Goal: Information Seeking & Learning: Understand process/instructions

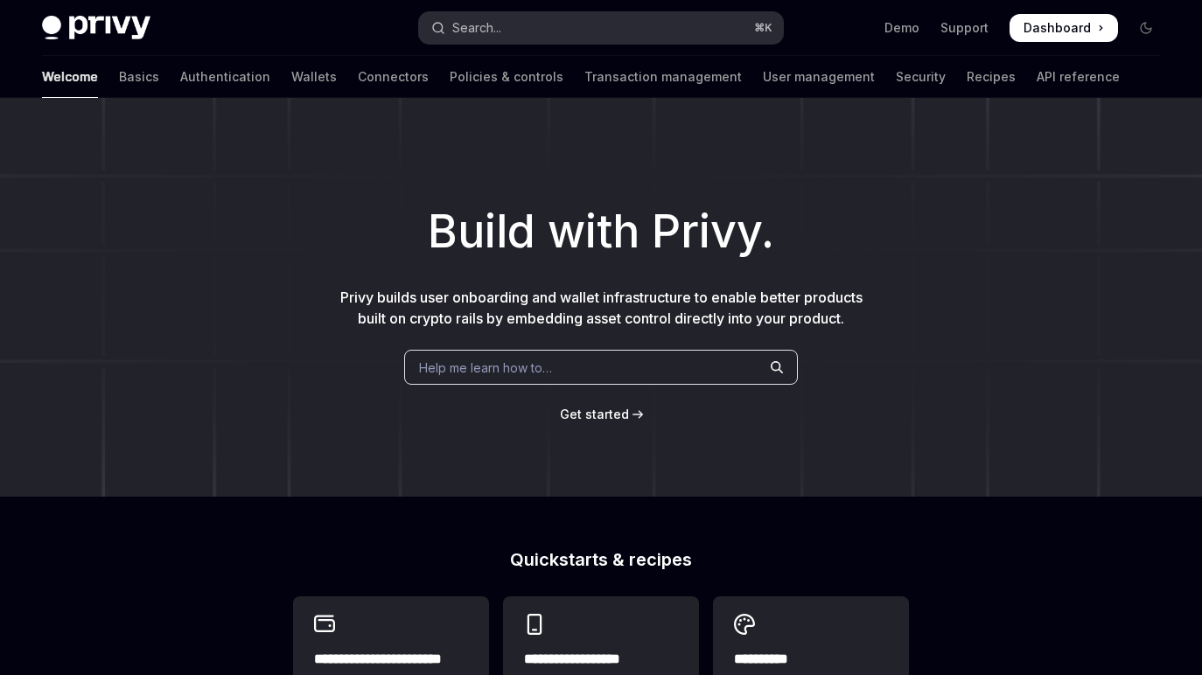
click at [527, 29] on button "Search... ⌘ K" at bounding box center [600, 27] width 363 height 31
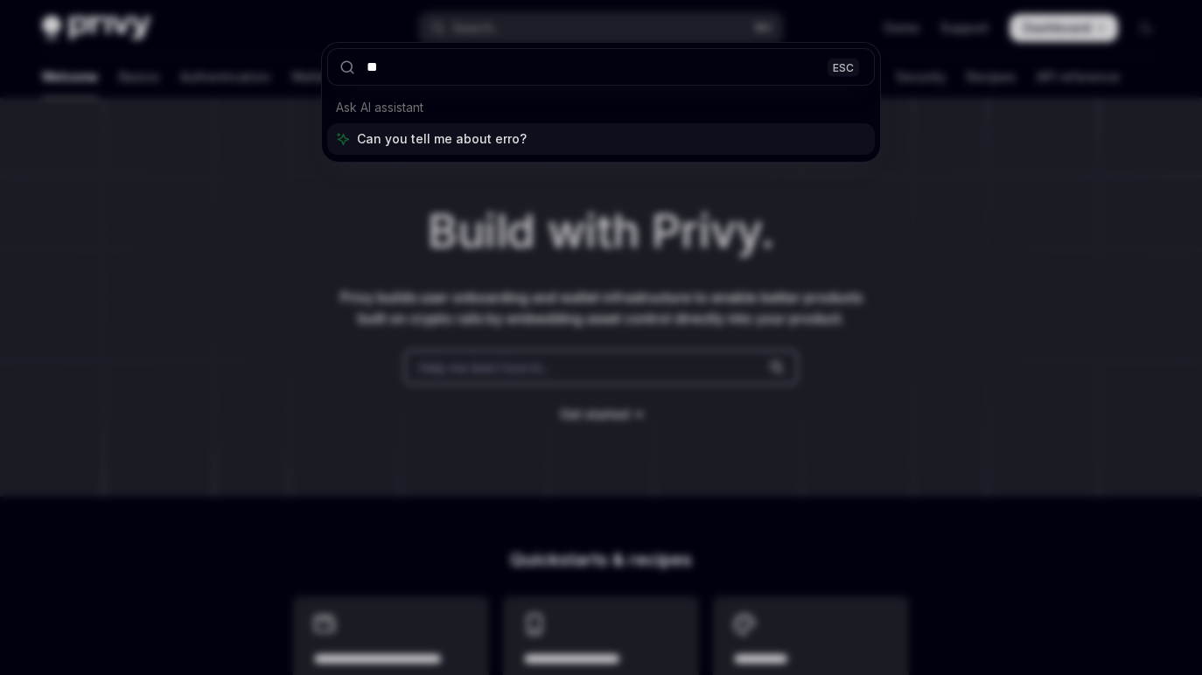
type input "*"
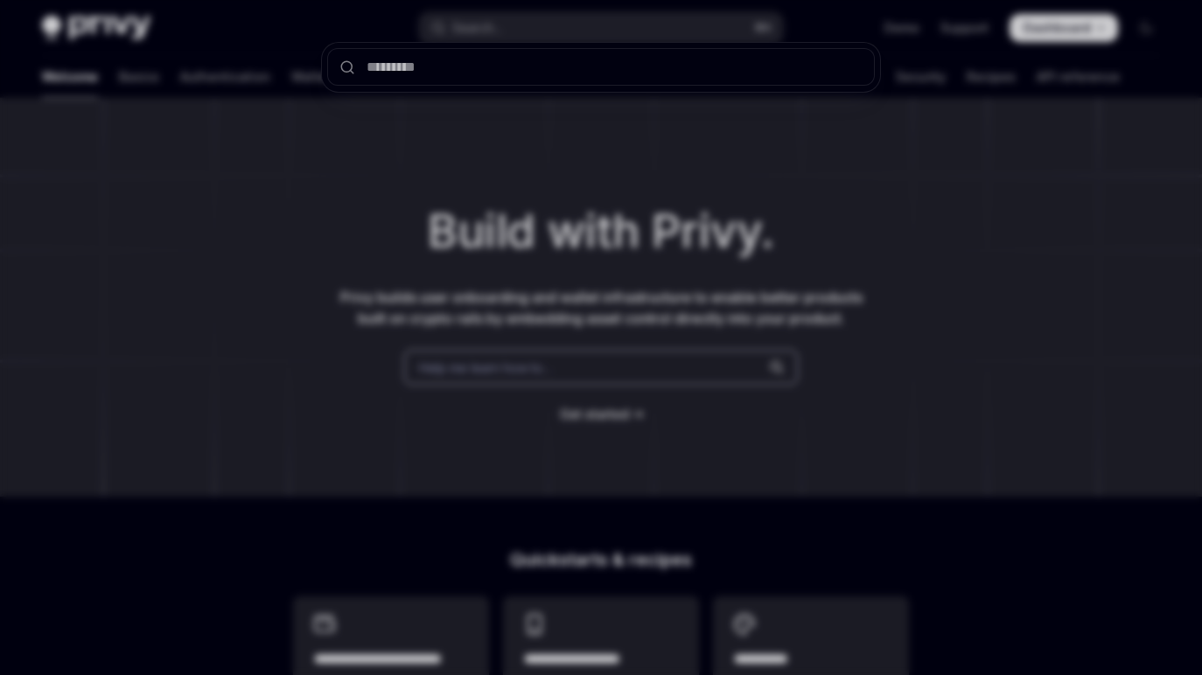
click at [328, 192] on div at bounding box center [601, 337] width 1202 height 675
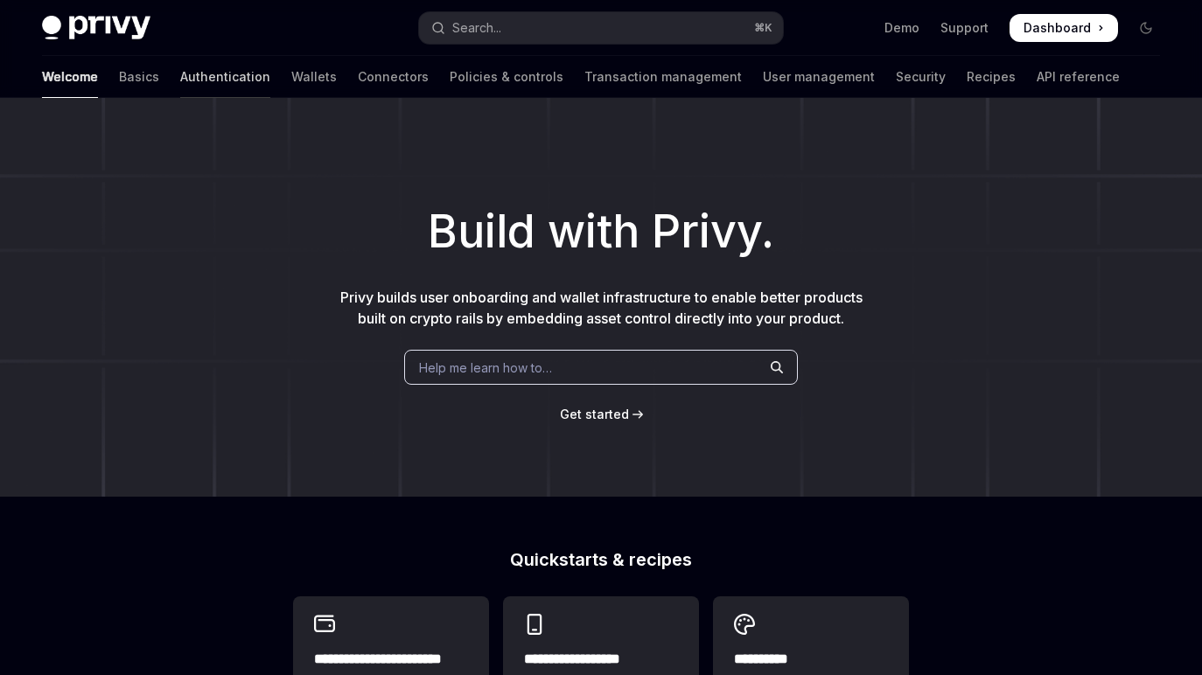
click at [180, 78] on link "Authentication" at bounding box center [225, 77] width 90 height 42
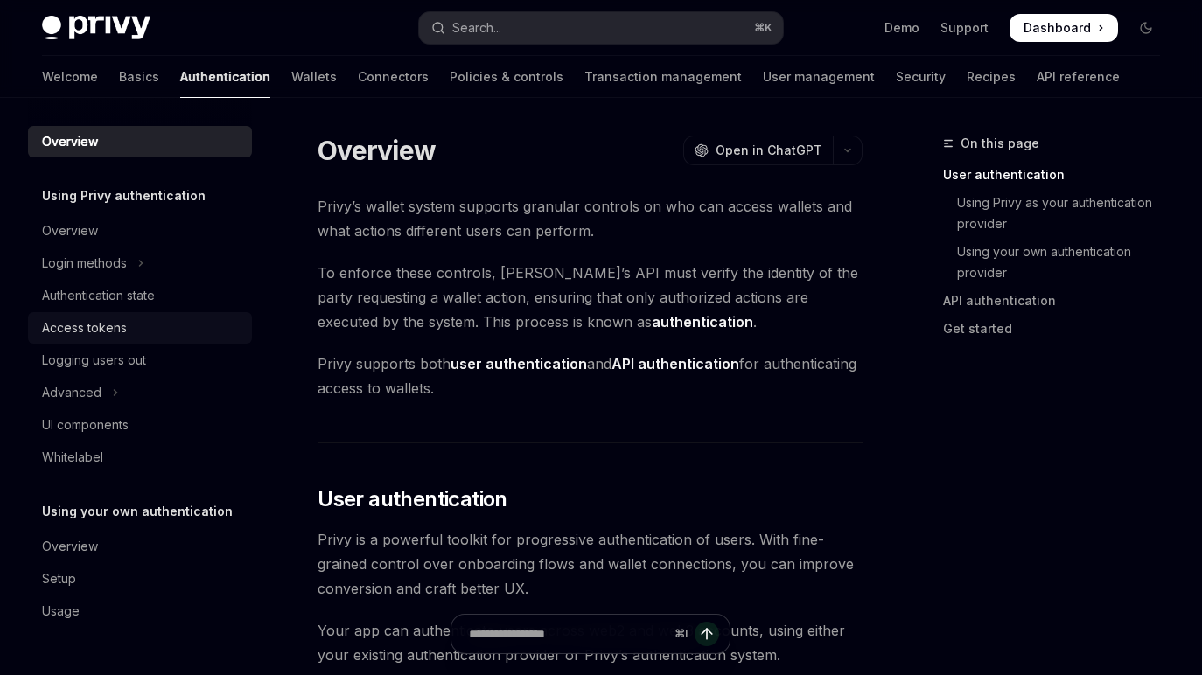
click at [120, 324] on div "Access tokens" at bounding box center [84, 328] width 85 height 21
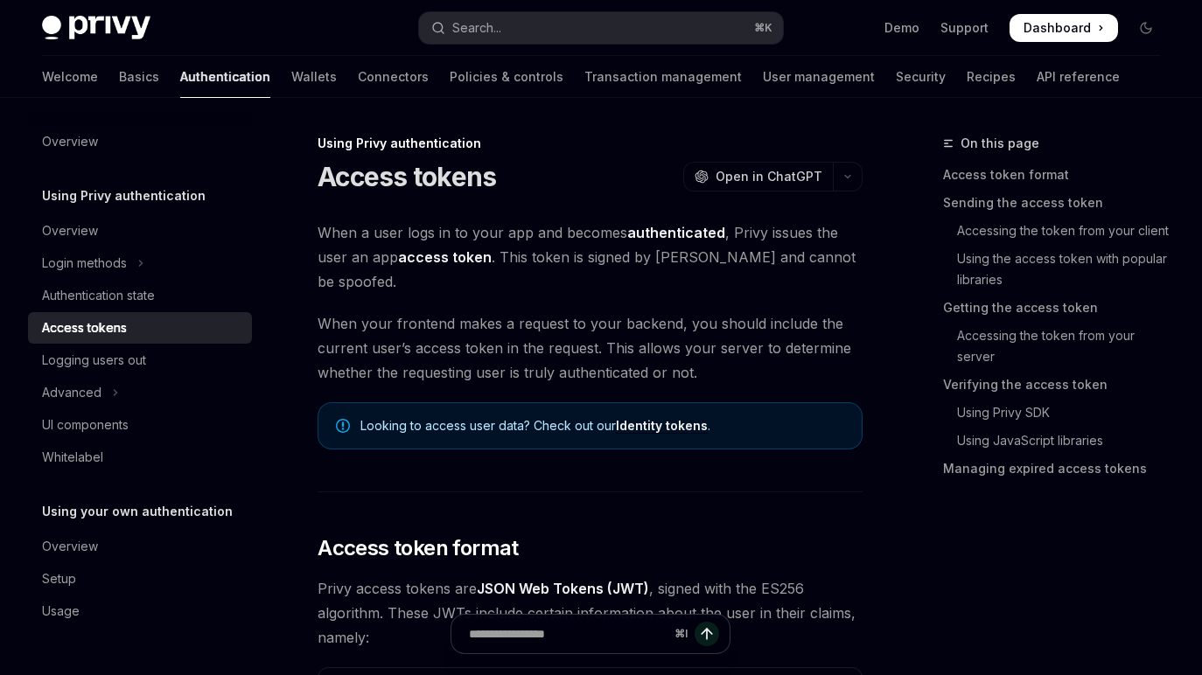
type textarea "*"
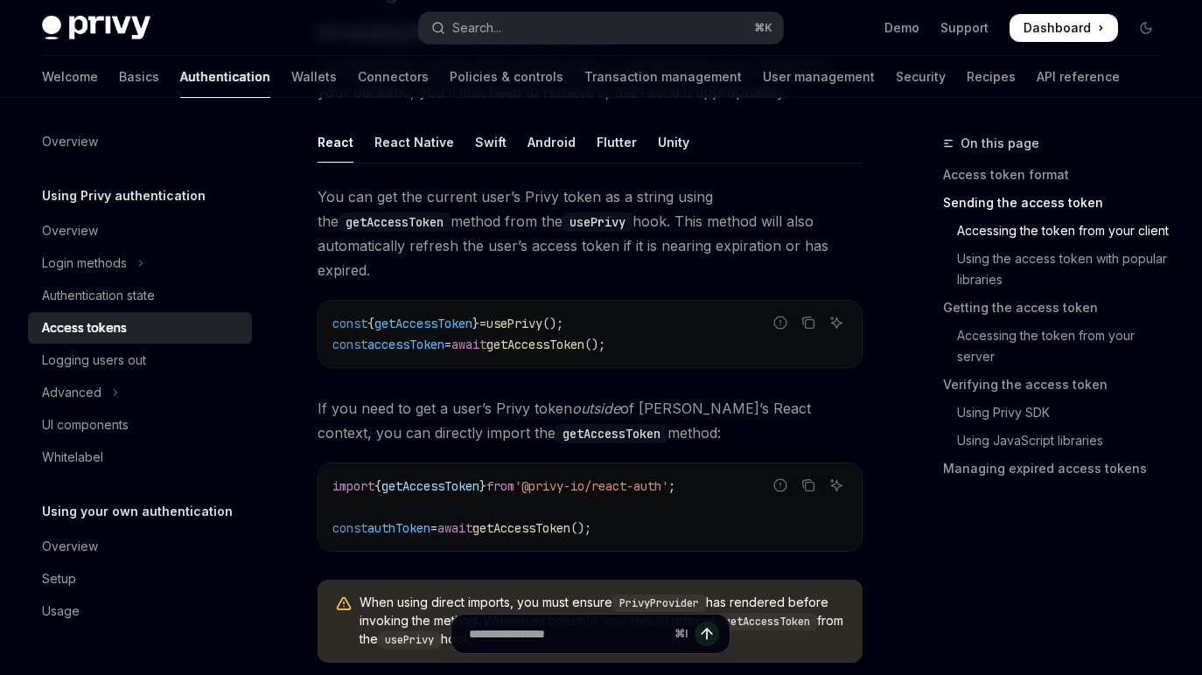
scroll to position [940, 0]
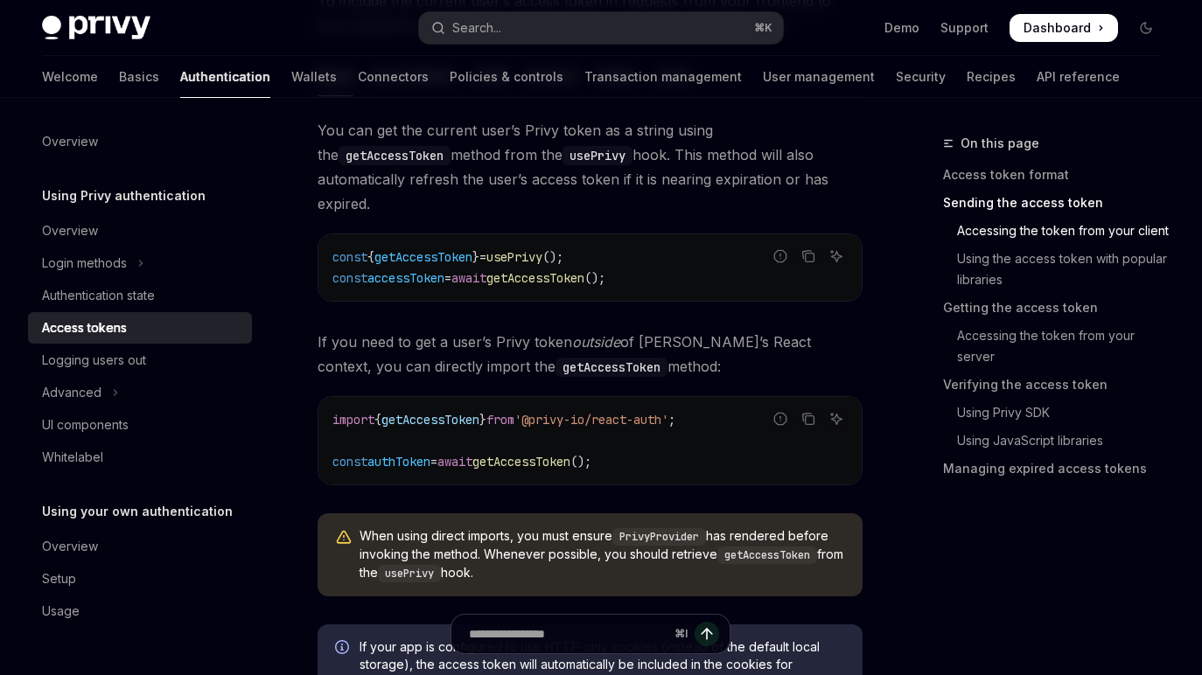
click at [584, 270] on span "getAccessToken" at bounding box center [535, 278] width 98 height 16
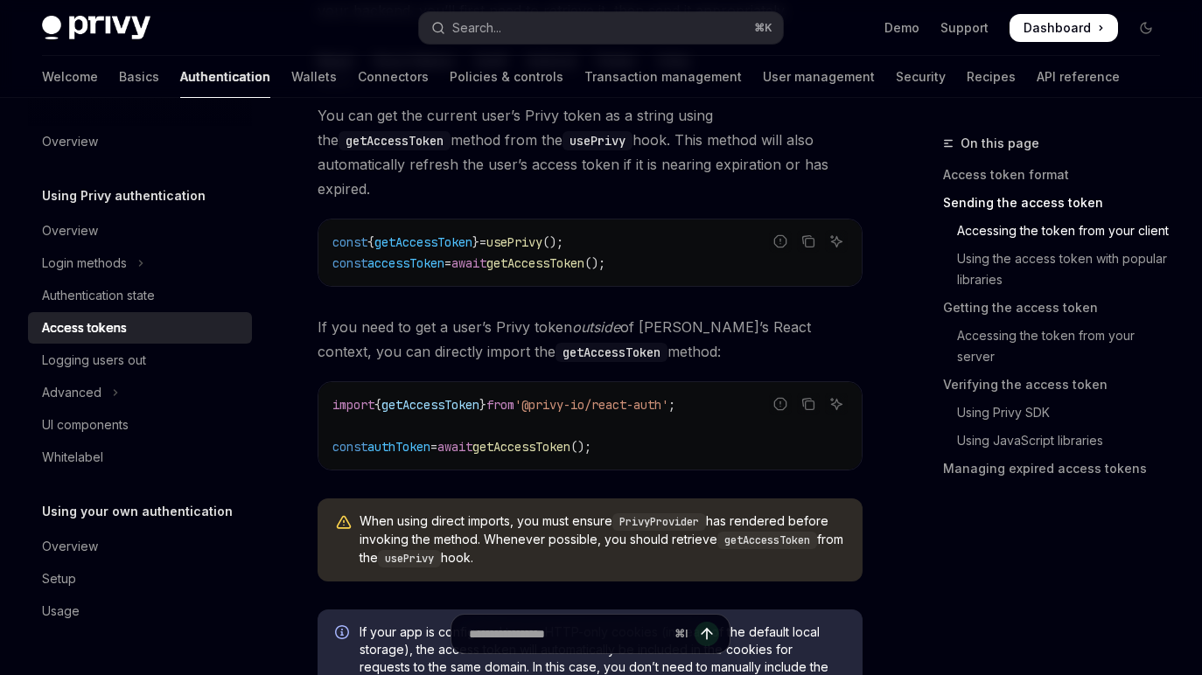
scroll to position [968, 0]
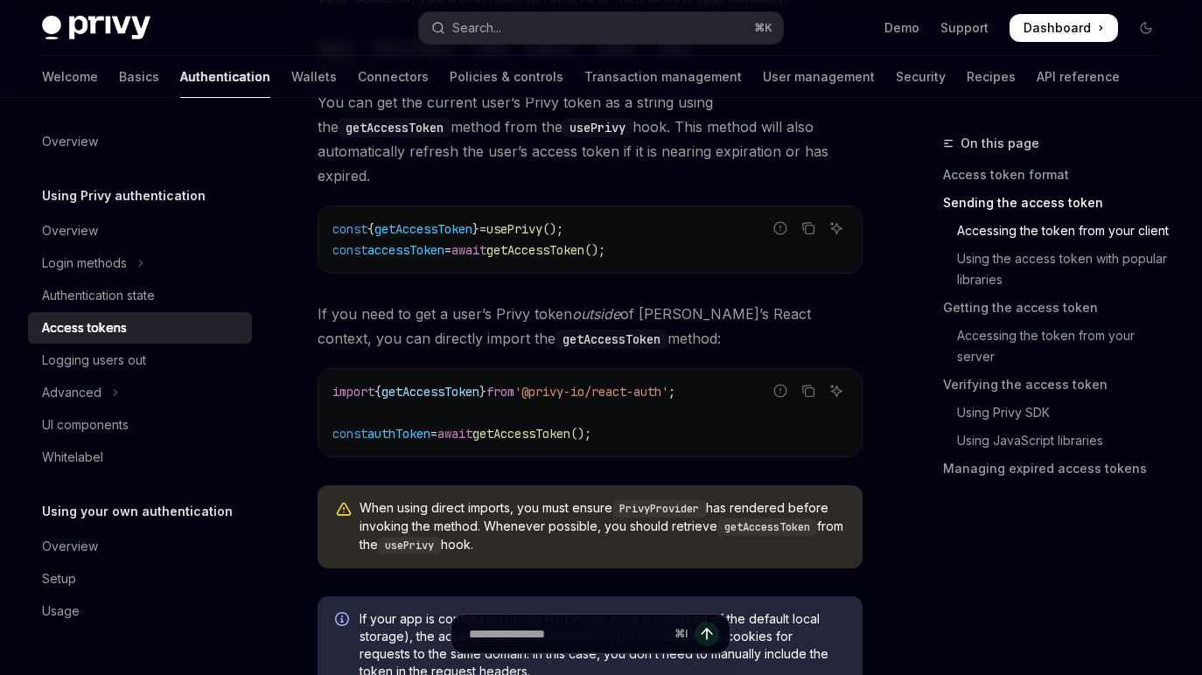
click at [555, 330] on code "getAccessToken" at bounding box center [611, 339] width 112 height 19
copy code "getAccessToken"
click at [538, 30] on button "Search... ⌘ K" at bounding box center [600, 27] width 363 height 31
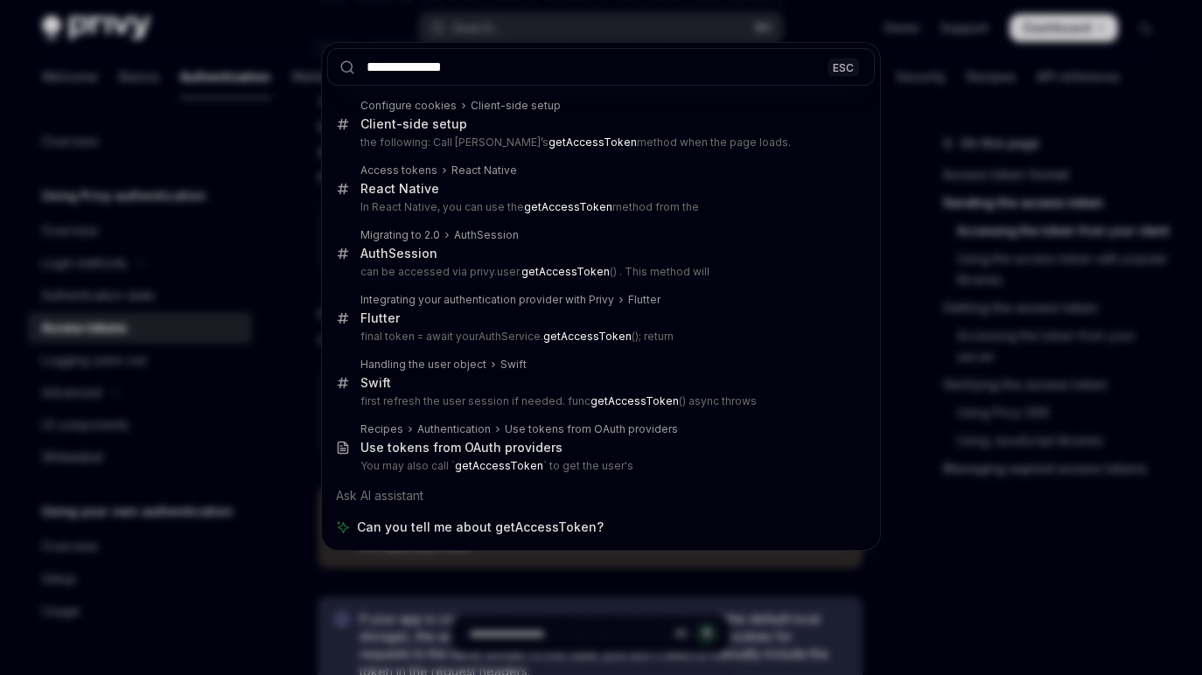
type input "**********"
click at [289, 521] on div "**********" at bounding box center [601, 337] width 1202 height 675
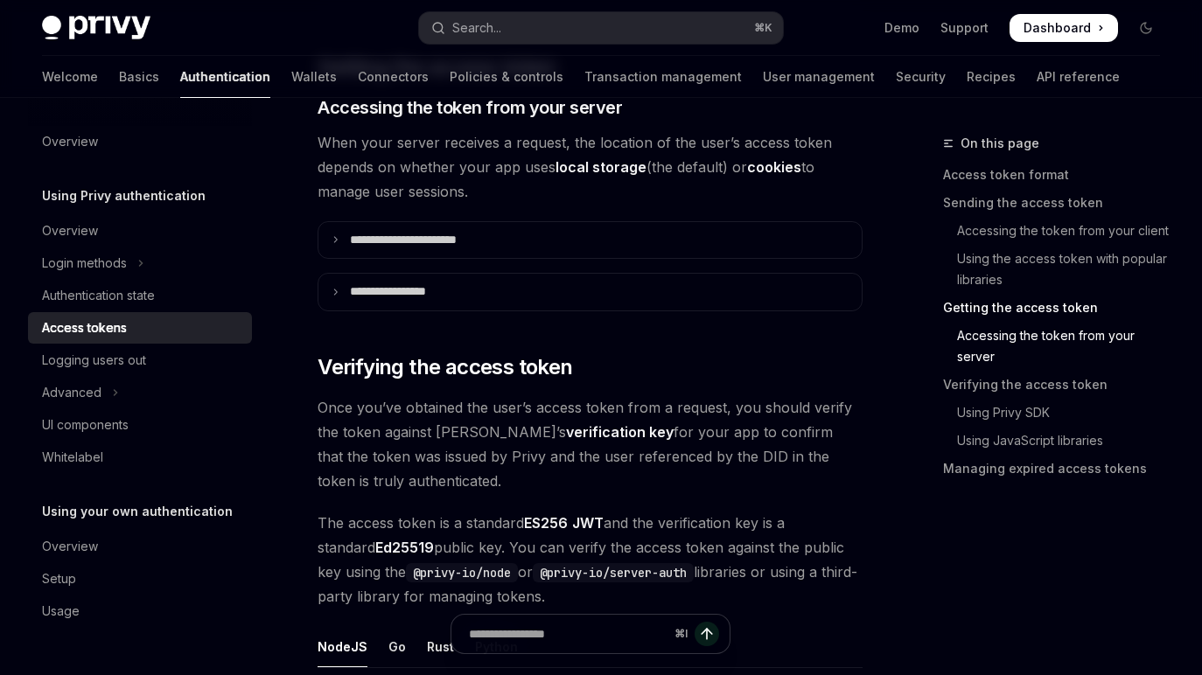
scroll to position [2397, 0]
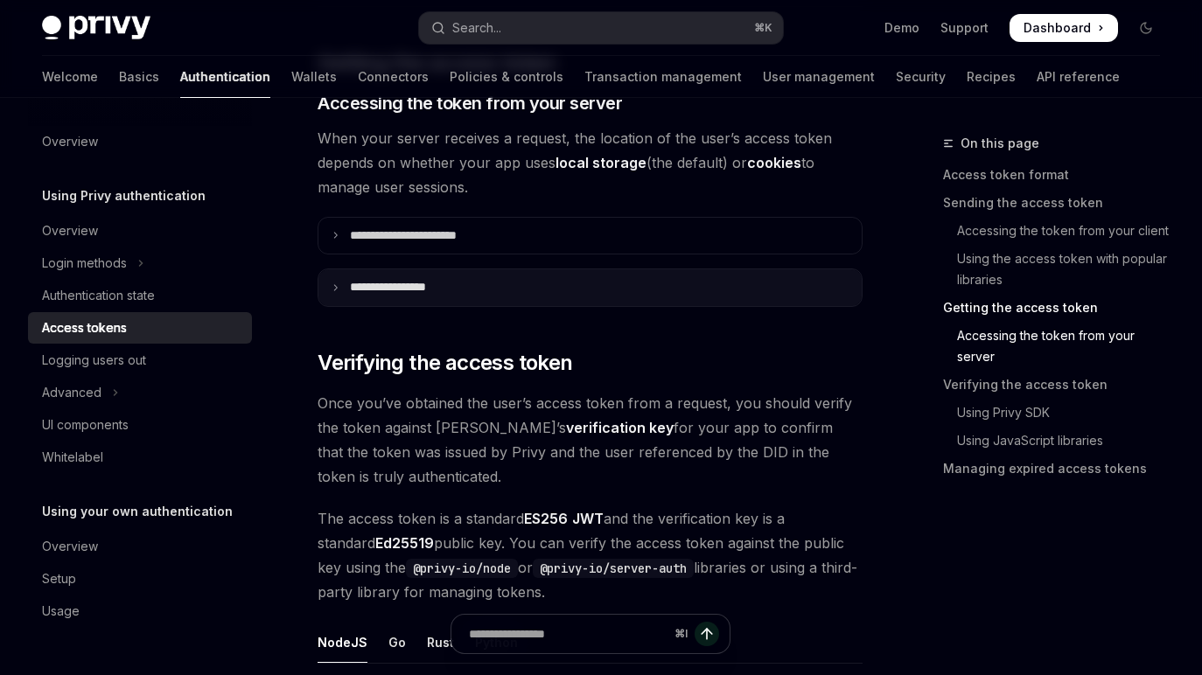
click at [600, 269] on summary "**********" at bounding box center [589, 287] width 543 height 37
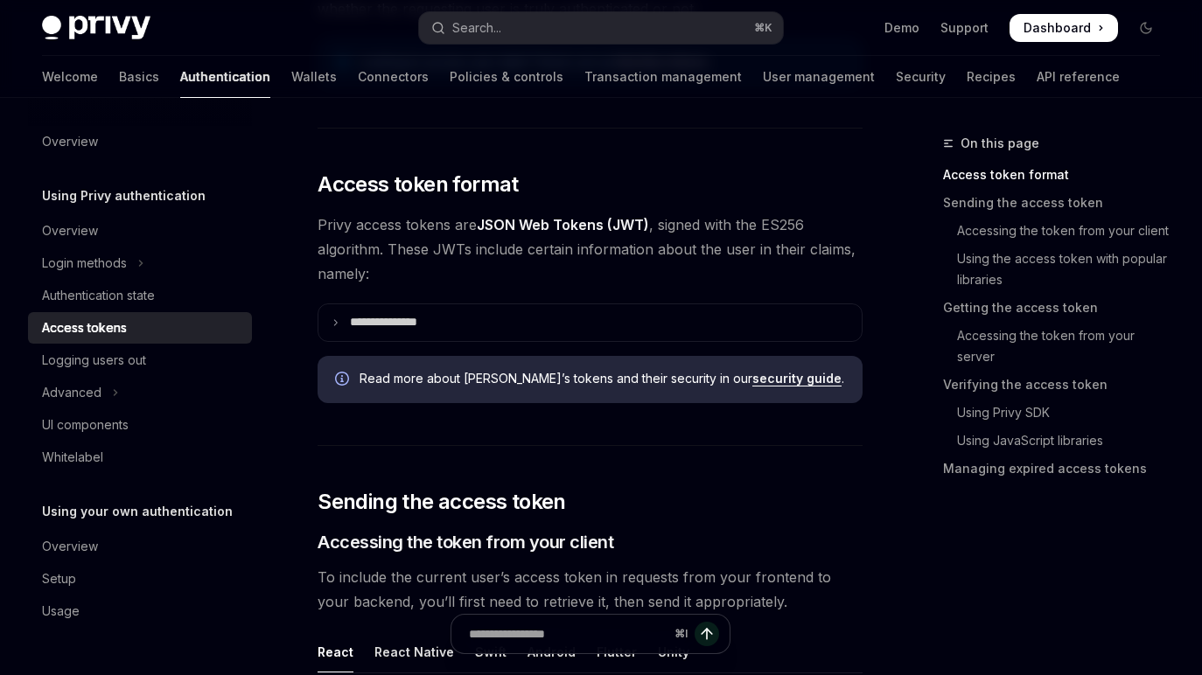
scroll to position [371, 0]
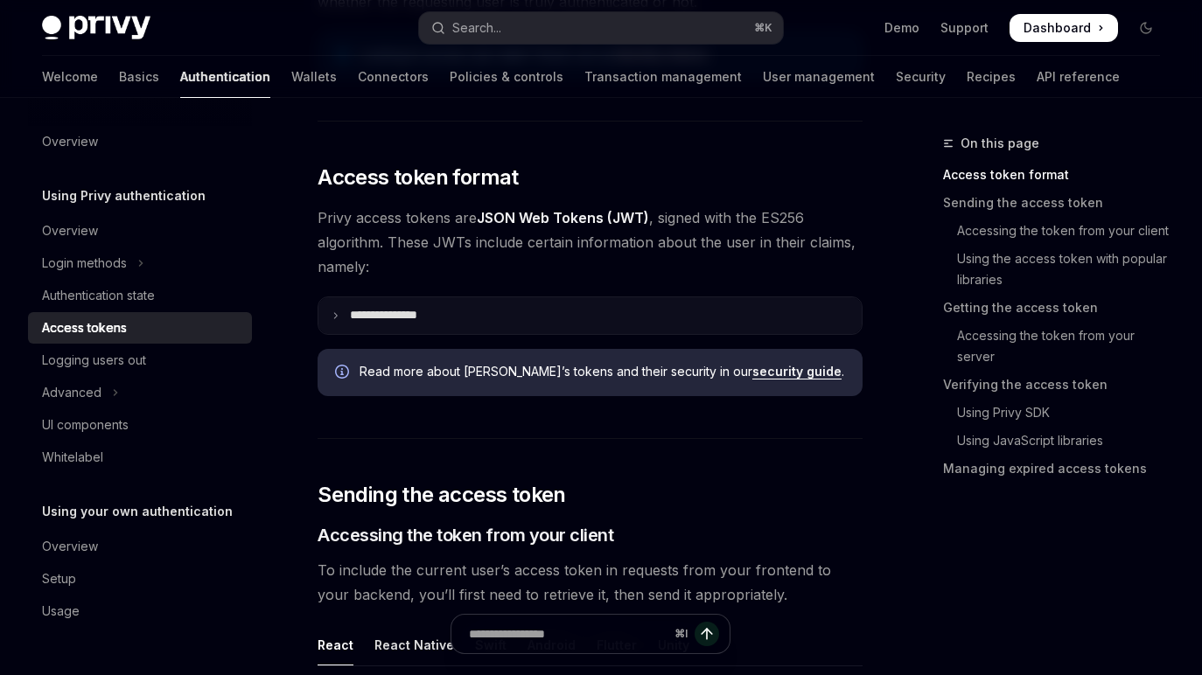
click at [538, 297] on summary "**********" at bounding box center [589, 315] width 543 height 37
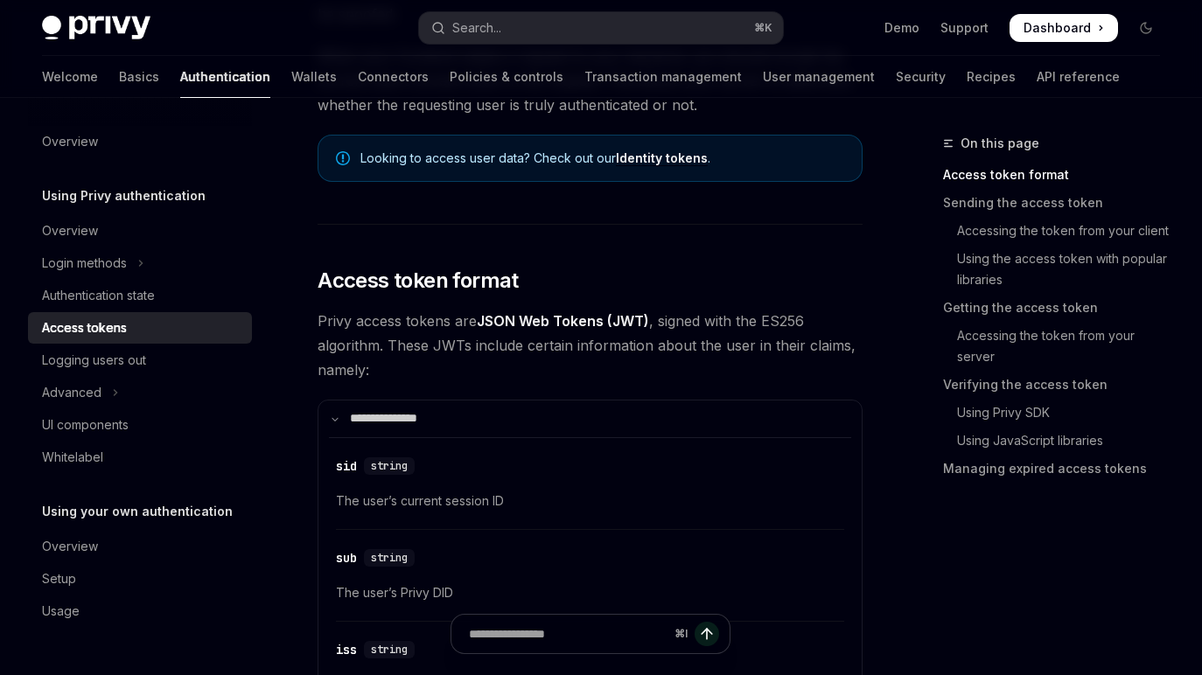
scroll to position [269, 0]
click at [652, 150] on link "Identity tokens" at bounding box center [662, 158] width 92 height 16
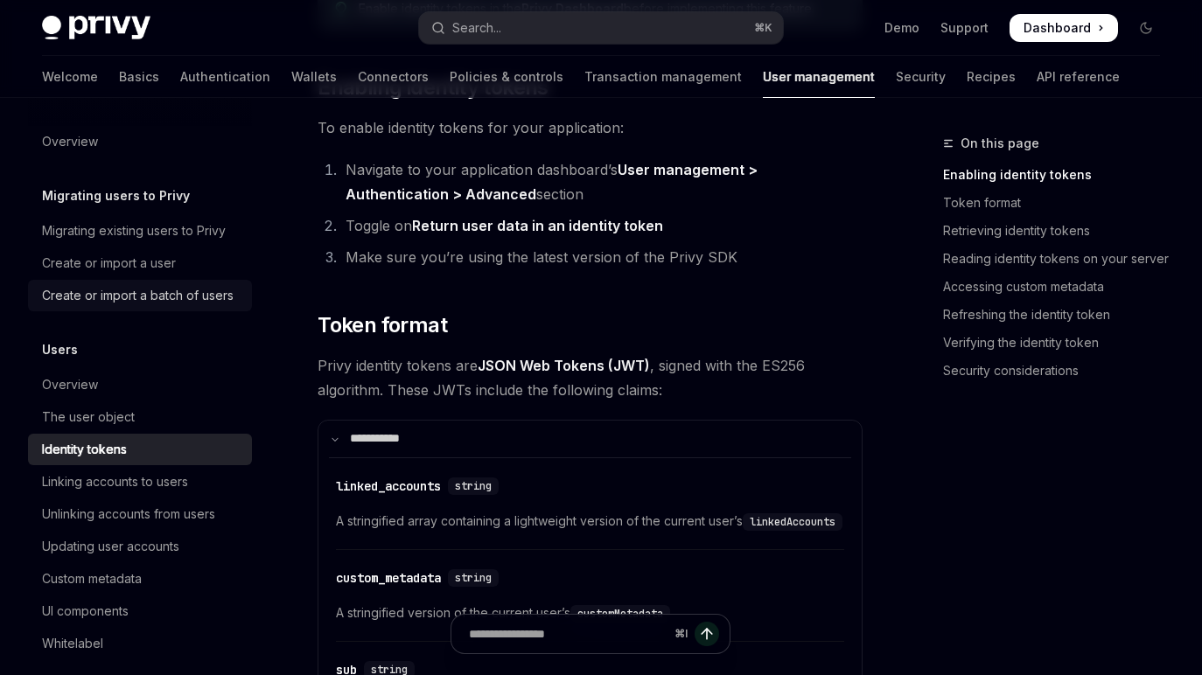
scroll to position [522, 0]
type textarea "*"
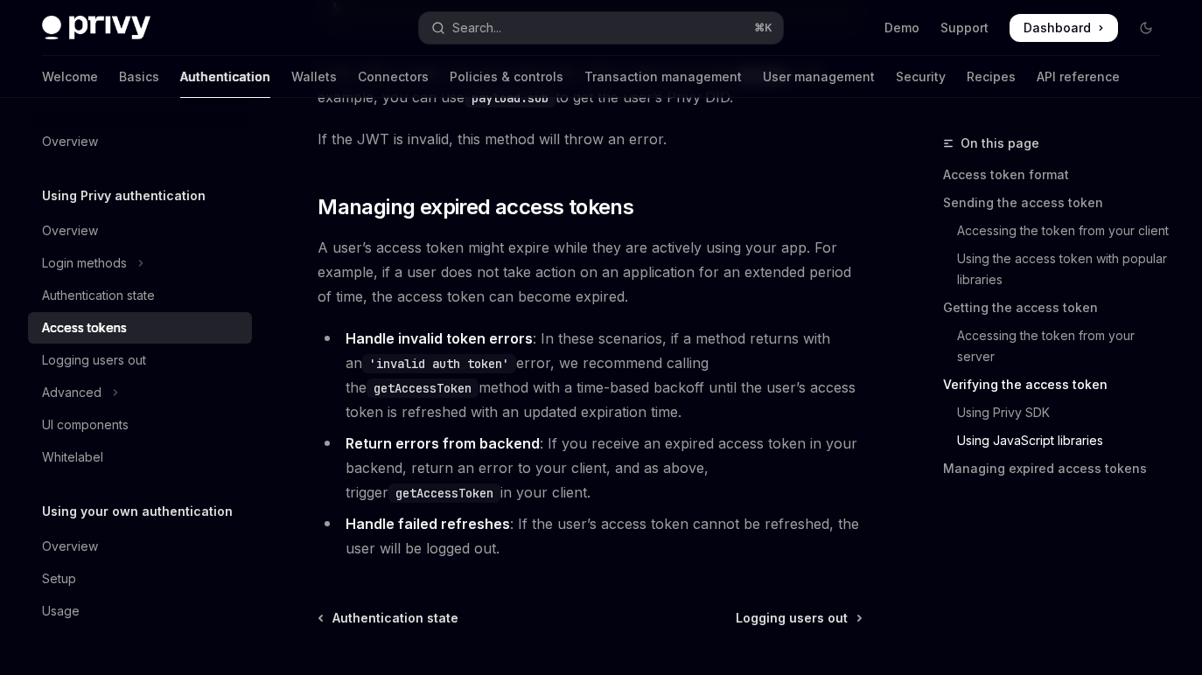
scroll to position [4991, 0]
drag, startPoint x: 322, startPoint y: 277, endPoint x: 661, endPoint y: 360, distance: 349.2
click at [661, 360] on li "Handle invalid token errors : In these scenarios, if a method returns with an '…" at bounding box center [590, 374] width 545 height 98
copy li "Handle invalid token errors : In these scenarios, if a method returns with an '…"
